Goal: Information Seeking & Learning: Learn about a topic

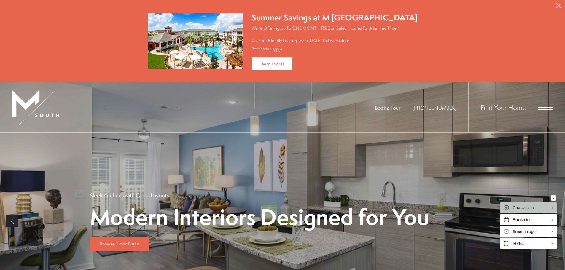
click at [546, 105] on span "Open Menu" at bounding box center [546, 105] width 15 height 1
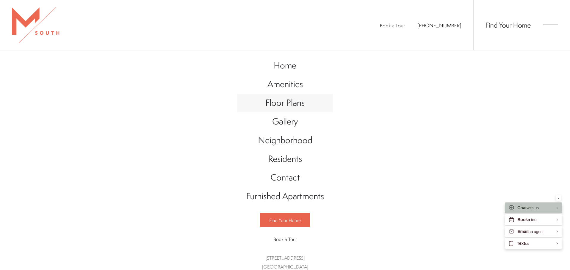
click at [280, 104] on span "Floor Plans" at bounding box center [284, 103] width 39 height 12
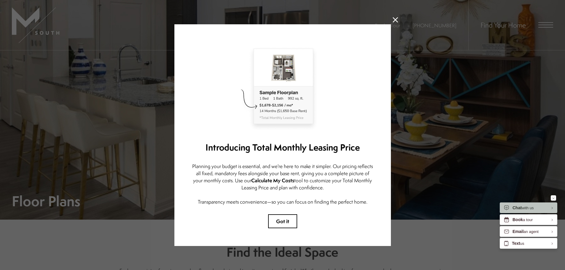
click at [393, 18] on icon at bounding box center [395, 19] width 5 height 5
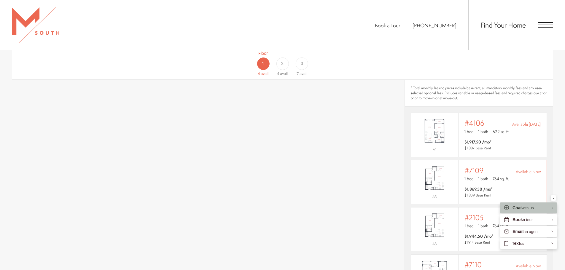
scroll to position [416, 0]
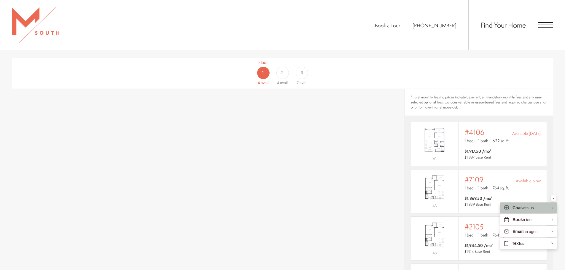
click at [304, 67] on div "3" at bounding box center [302, 73] width 12 height 12
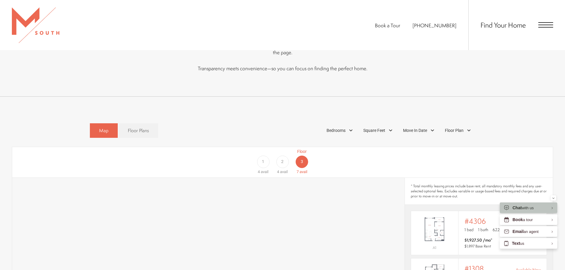
scroll to position [328, 0]
click at [284, 157] on span "2" at bounding box center [282, 160] width 2 height 6
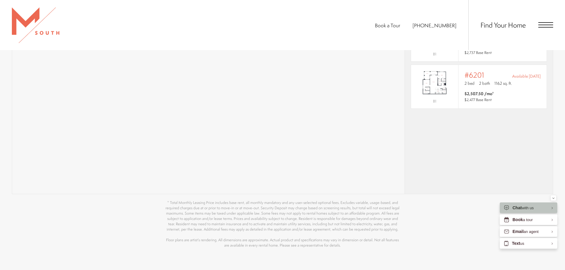
scroll to position [625, 0]
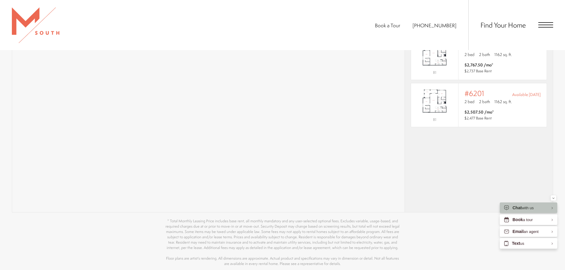
scroll to position [595, 0]
click at [429, 150] on div "* Total monthly leasing prices include base rent, all mandatory monthly fees an…" at bounding box center [479, 61] width 148 height 304
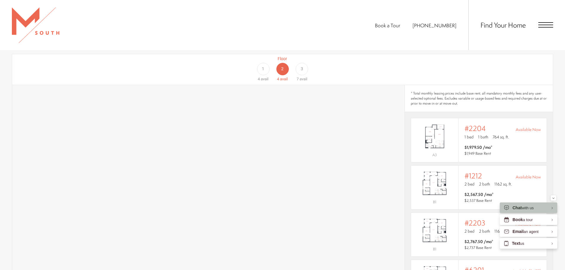
scroll to position [417, 0]
click at [268, 65] on div "1" at bounding box center [263, 71] width 12 height 12
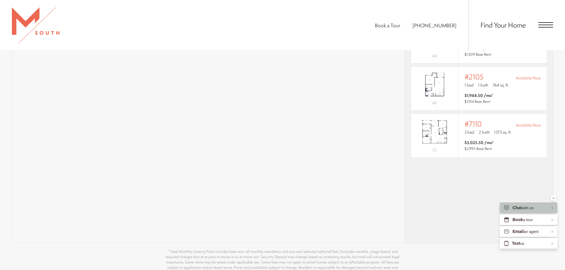
click at [415, 198] on div "* Total monthly leasing prices include base rent, all mandatory monthly fees an…" at bounding box center [479, 91] width 148 height 304
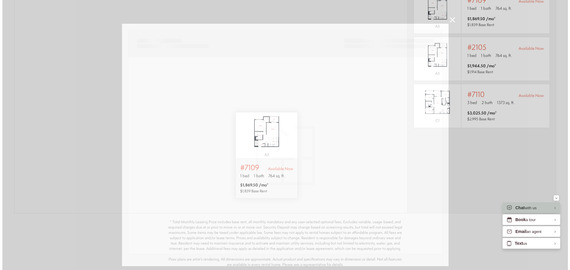
scroll to position [0, 0]
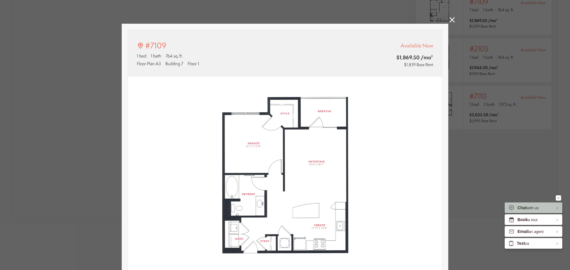
type input "**********"
click at [449, 20] on icon at bounding box center [451, 19] width 5 height 5
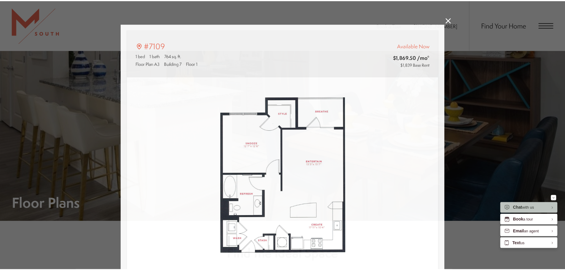
scroll to position [595, 0]
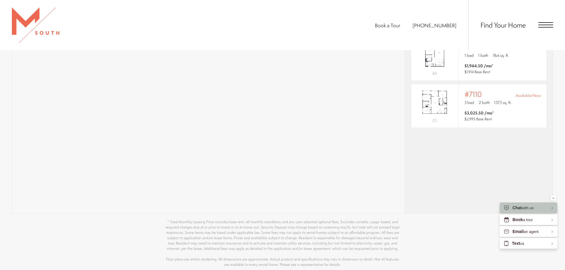
click at [257, 220] on p "* Total Monthly Leasing Price includes base rent, all monthly mandatory and any…" at bounding box center [282, 244] width 237 height 48
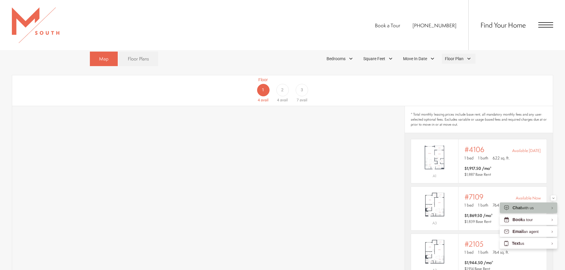
scroll to position [388, 0]
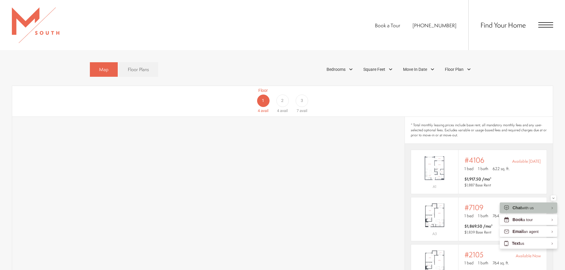
click at [543, 21] on div "Find Your Home" at bounding box center [511, 25] width 85 height 50
click at [544, 24] on span "Open Menu" at bounding box center [546, 24] width 15 height 5
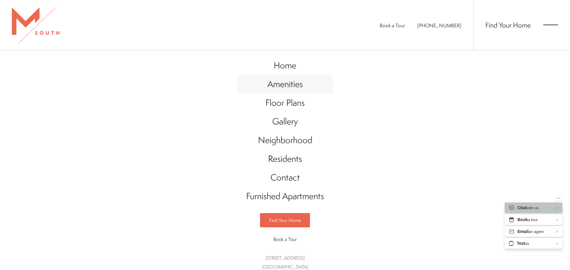
click at [292, 84] on span "Amenities" at bounding box center [284, 84] width 35 height 12
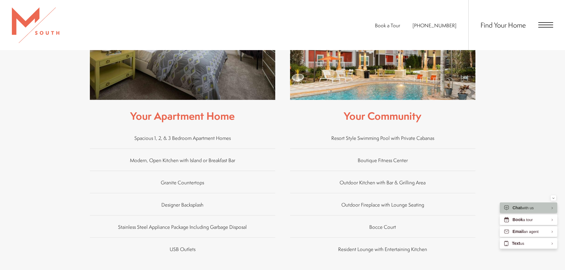
scroll to position [356, 0]
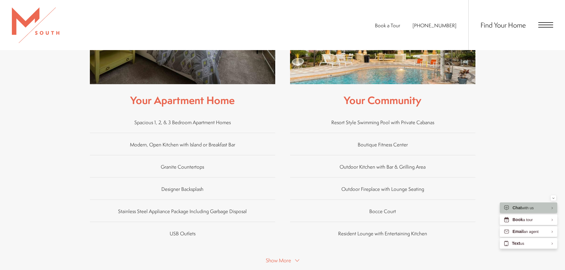
click at [292, 256] on button "Show More" at bounding box center [282, 260] width 37 height 9
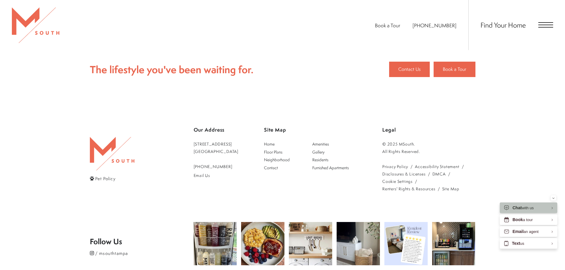
scroll to position [891, 0]
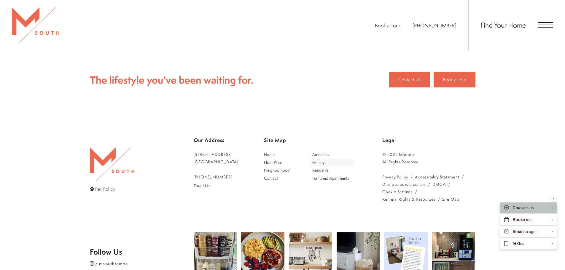
click at [323, 160] on span "Gallery" at bounding box center [319, 163] width 12 height 6
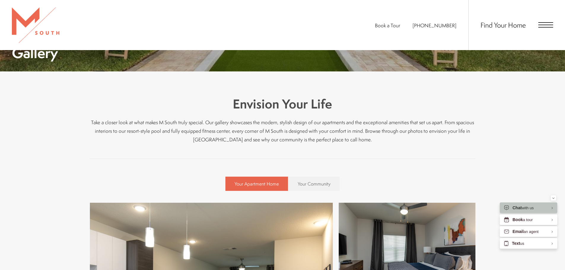
scroll to position [267, 0]
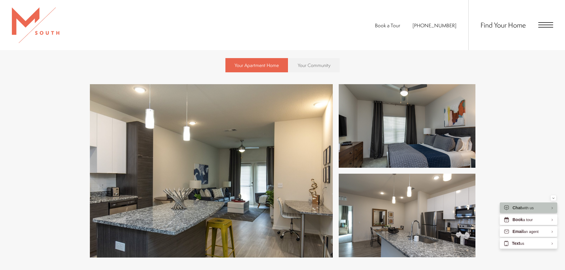
click at [306, 67] on span "Your Community" at bounding box center [314, 65] width 33 height 7
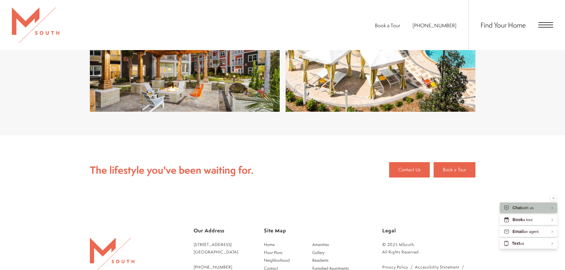
scroll to position [2612, 0]
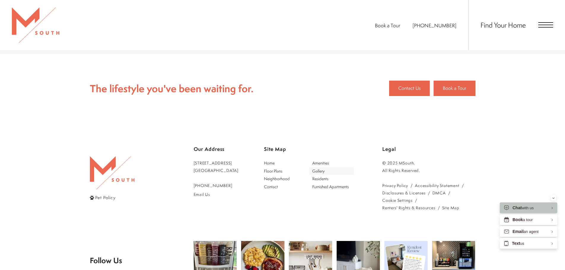
click at [325, 172] on span "Gallery" at bounding box center [319, 171] width 12 height 6
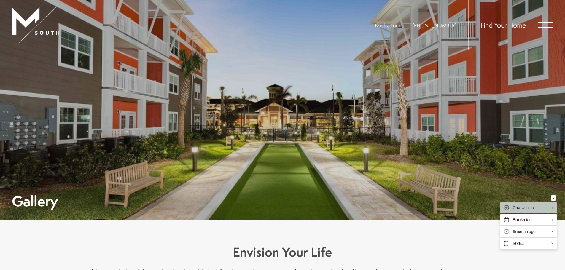
click at [416, 150] on div "Gallery" at bounding box center [283, 135] width 542 height 146
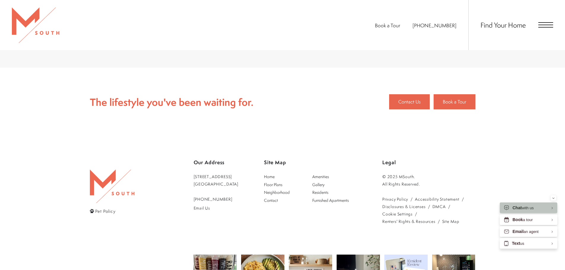
scroll to position [1547, 0]
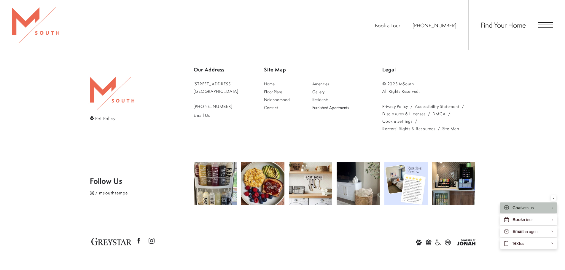
click at [392, 128] on link "Renters' Rights & Resources" at bounding box center [409, 128] width 53 height 7
